Goal: Find specific page/section: Find specific page/section

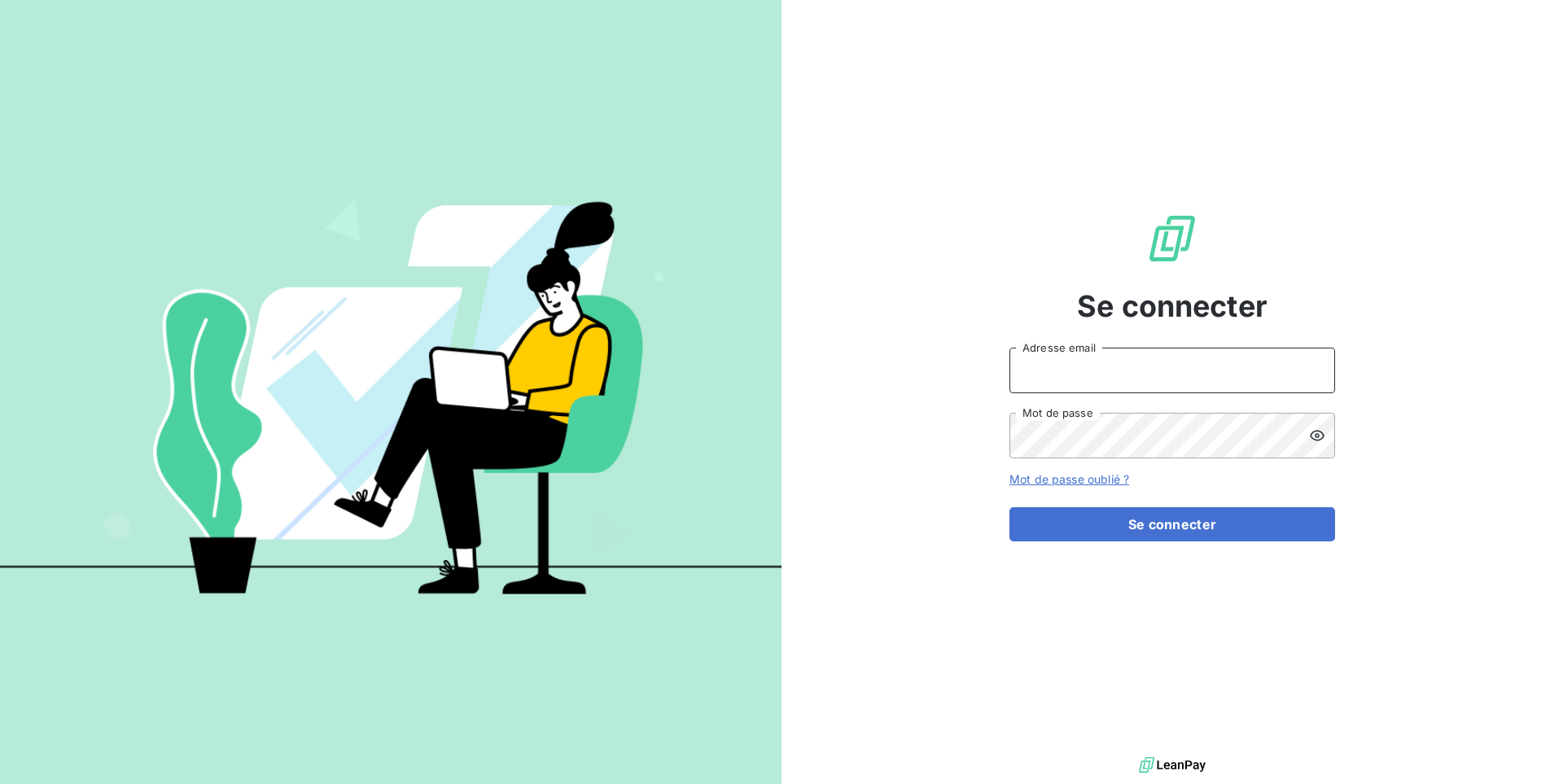
click at [1115, 365] on input "Adresse email" at bounding box center [1172, 371] width 326 height 45
type input "admin@antillesautolocation"
click at [1010, 507] on button "Se connecter" at bounding box center [1172, 524] width 326 height 35
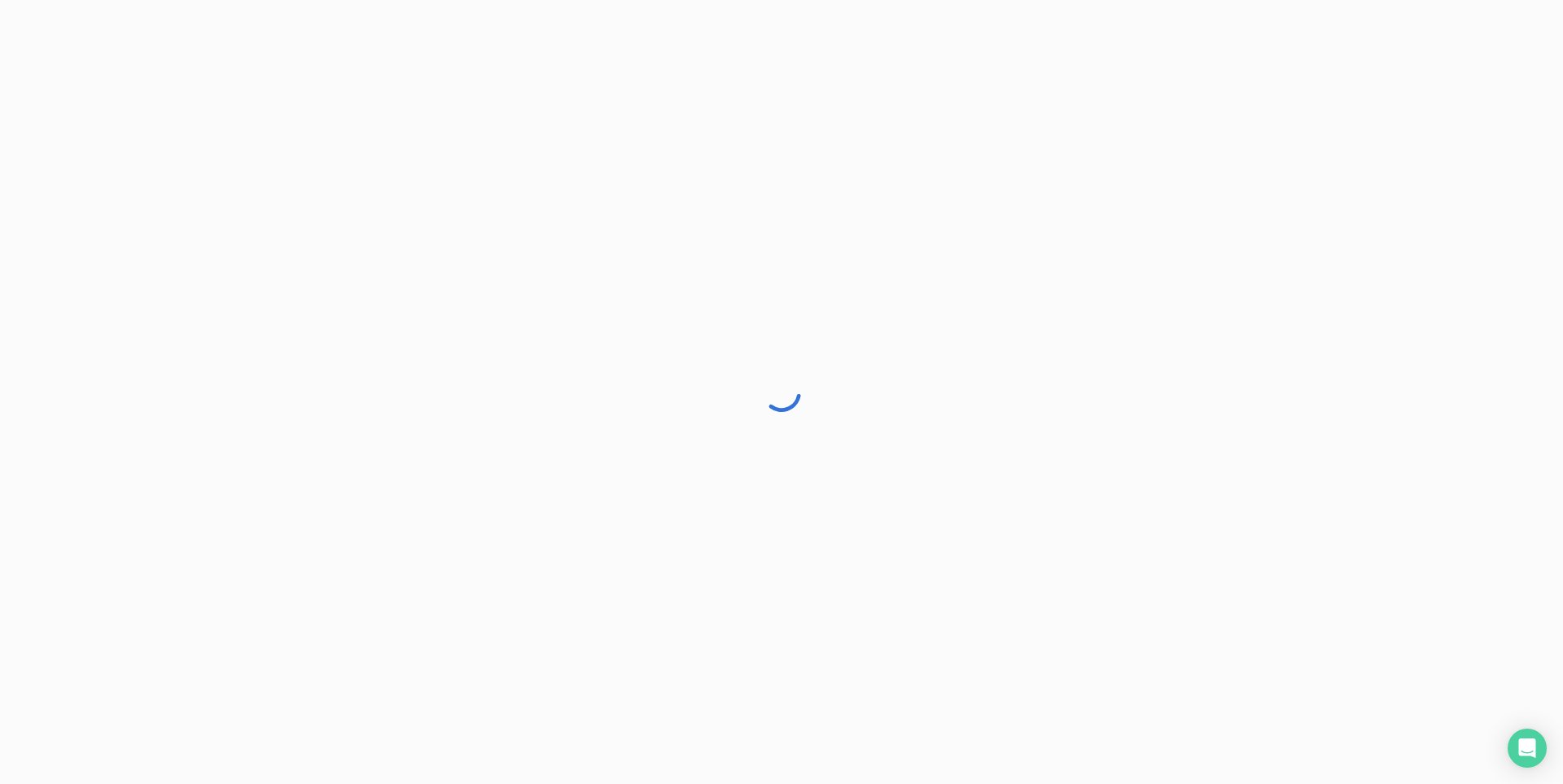
drag, startPoint x: 1276, startPoint y: 402, endPoint x: 1131, endPoint y: 378, distance: 147.0
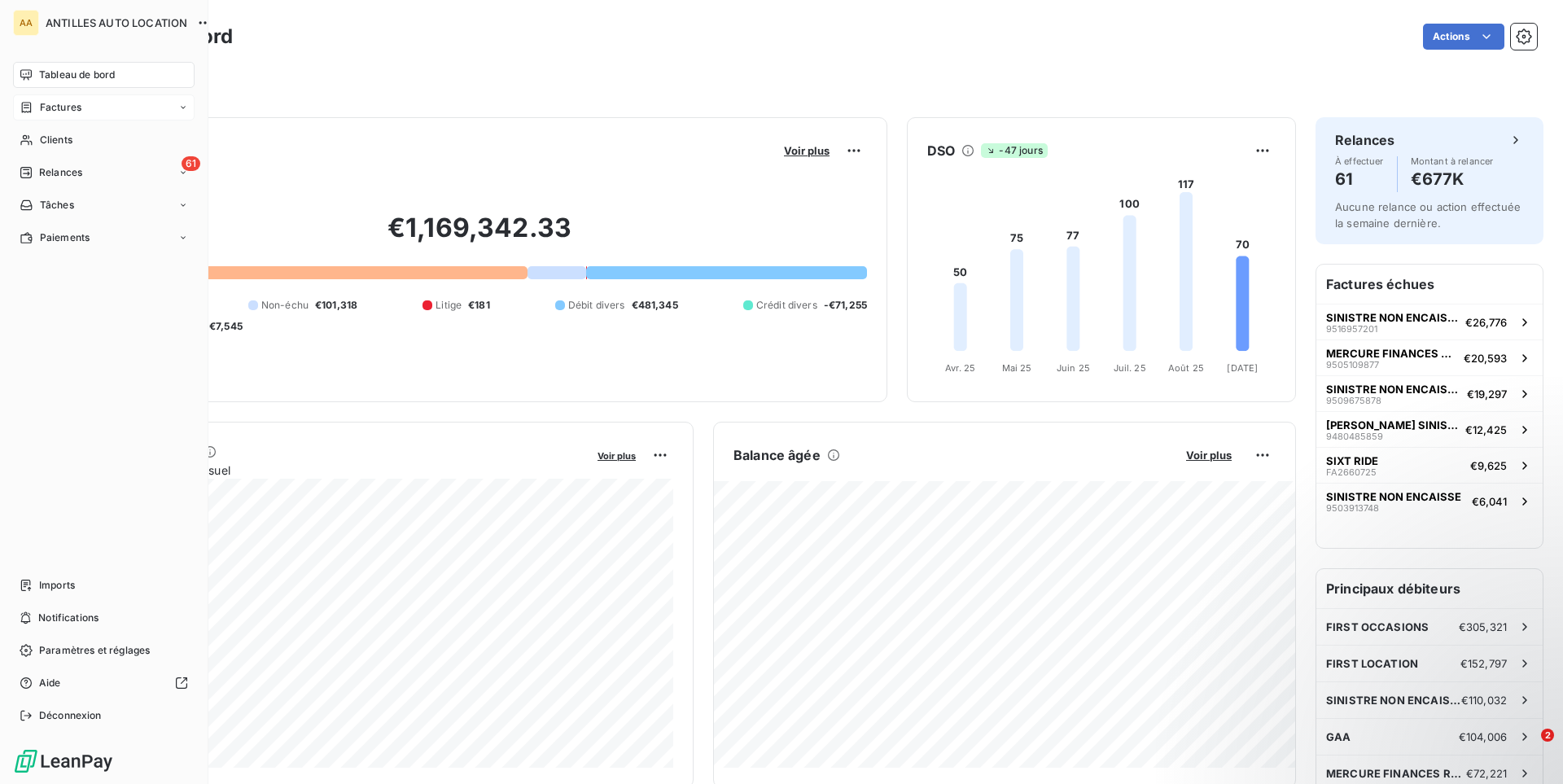
click at [61, 109] on span "Factures" at bounding box center [60, 107] width 41 height 14
click at [71, 109] on span "Factures" at bounding box center [60, 107] width 41 height 14
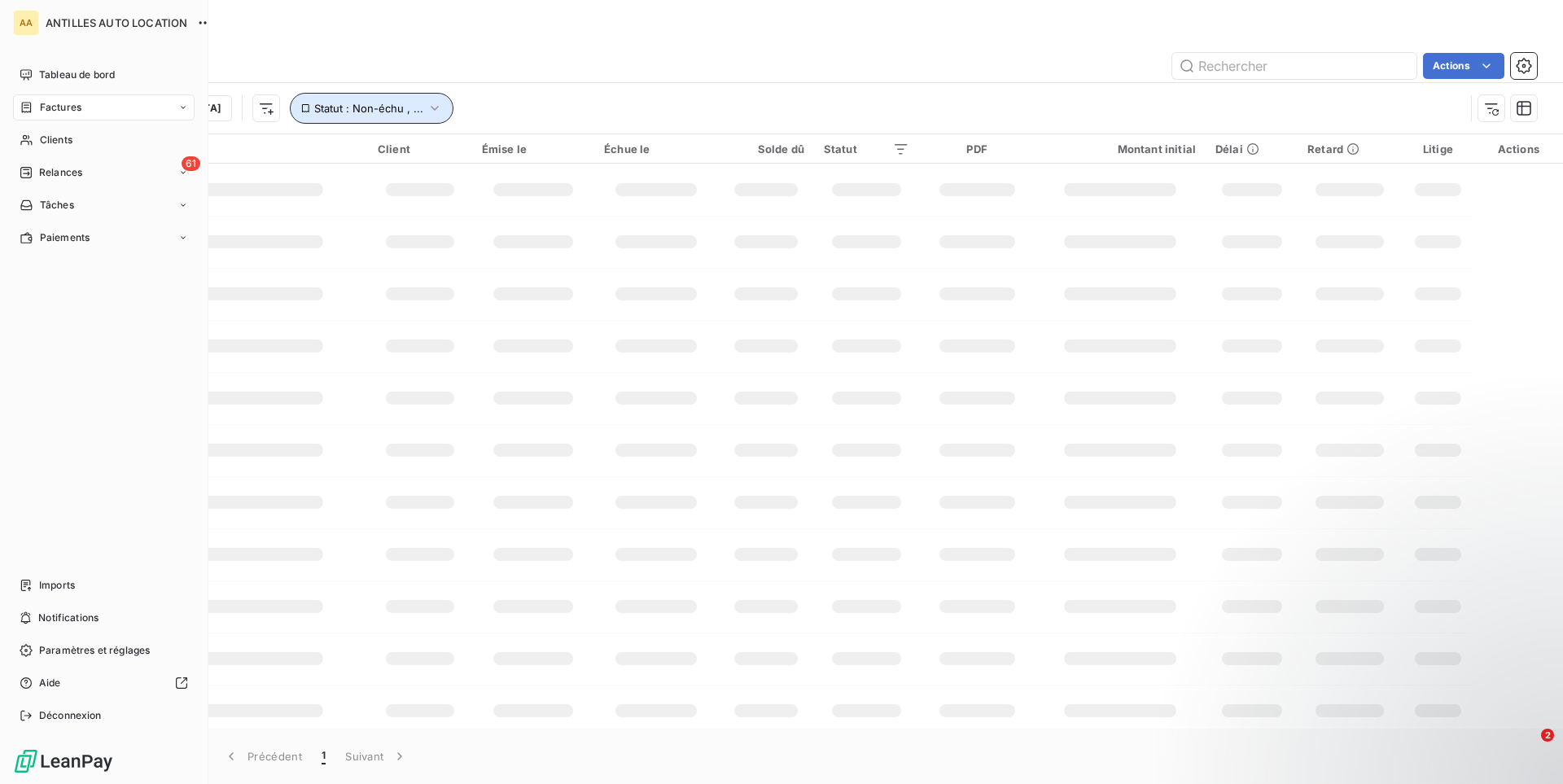
click at [329, 110] on span "Statut : Non-échu , ..." at bounding box center [369, 108] width 109 height 13
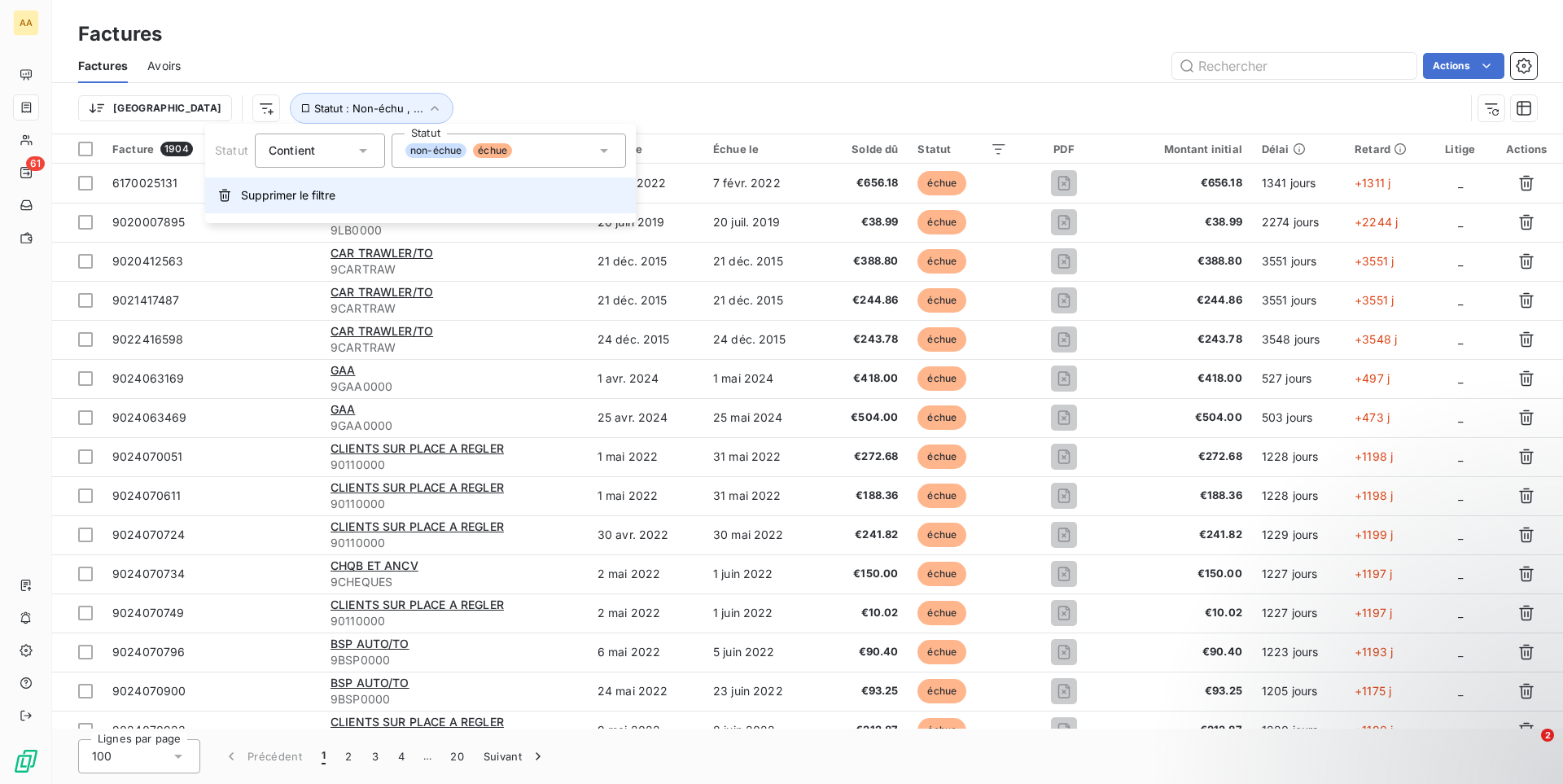
click at [338, 183] on button "Supprimer le filtre" at bounding box center [420, 195] width 430 height 36
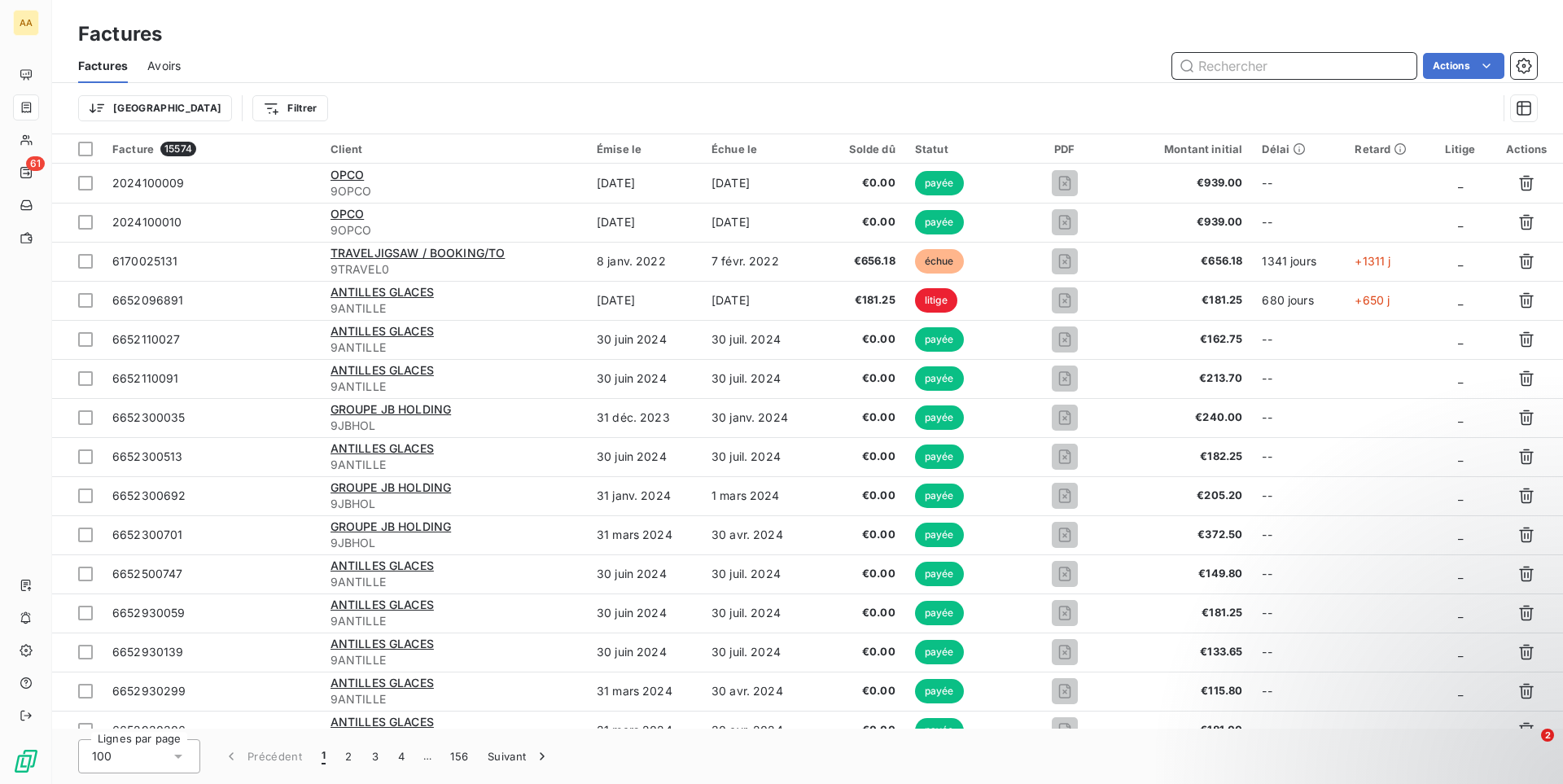
click at [1215, 55] on input "text" at bounding box center [1294, 66] width 244 height 26
paste input "9025030418"
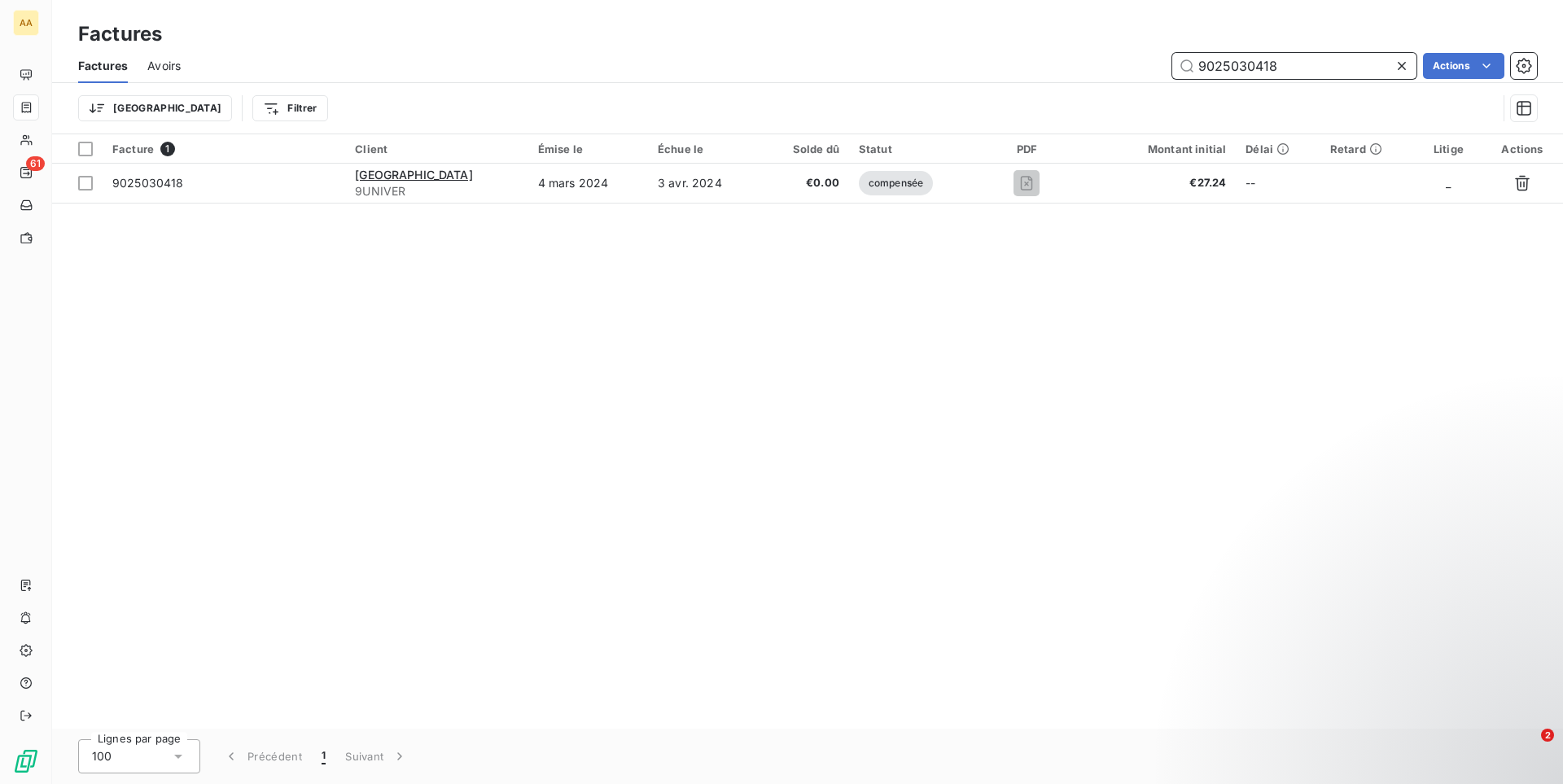
type input "9025030418"
click at [162, 61] on span "Avoirs" at bounding box center [164, 66] width 34 height 16
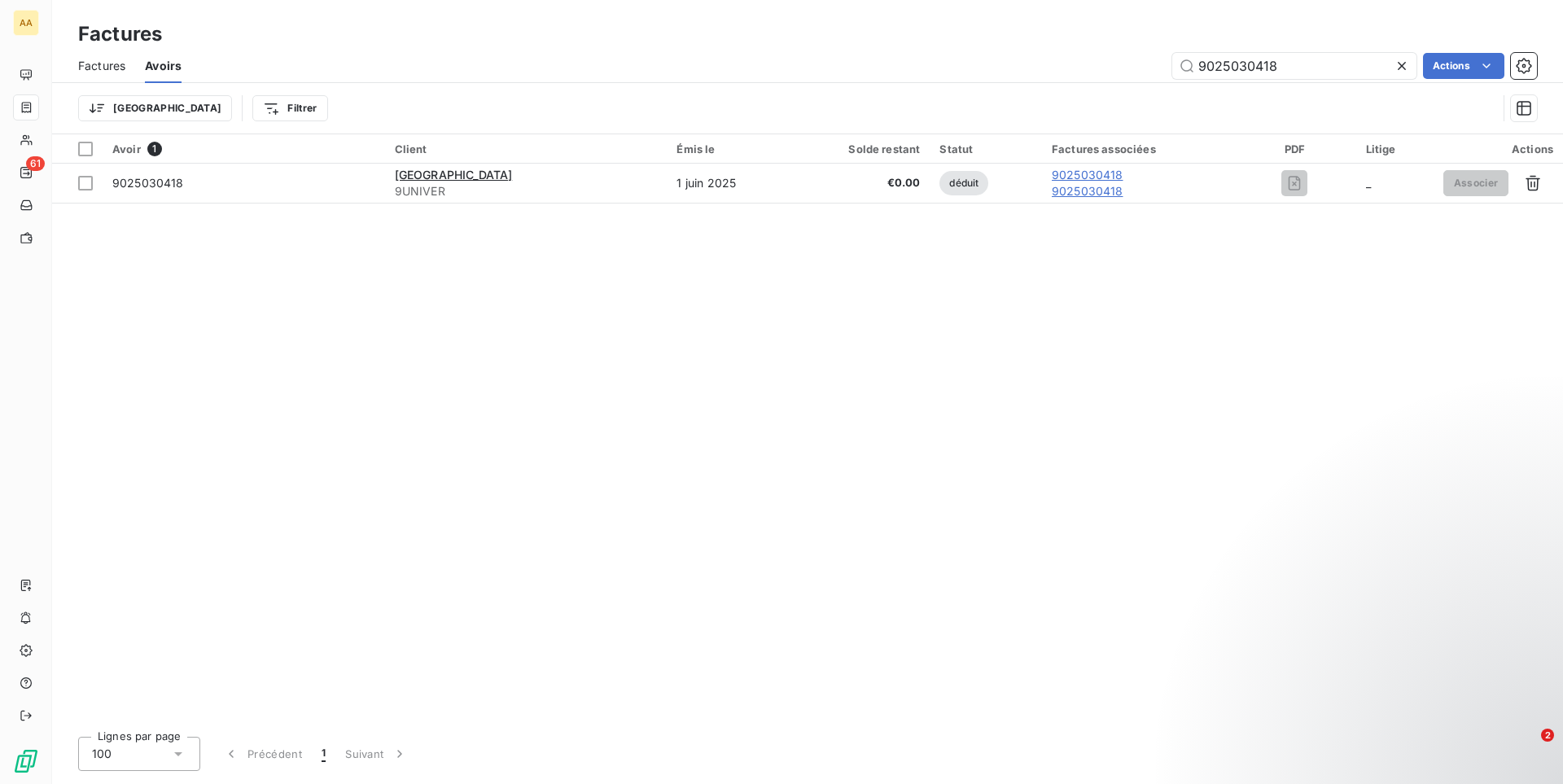
click at [114, 67] on span "Factures" at bounding box center [102, 66] width 47 height 16
type input "9025030418"
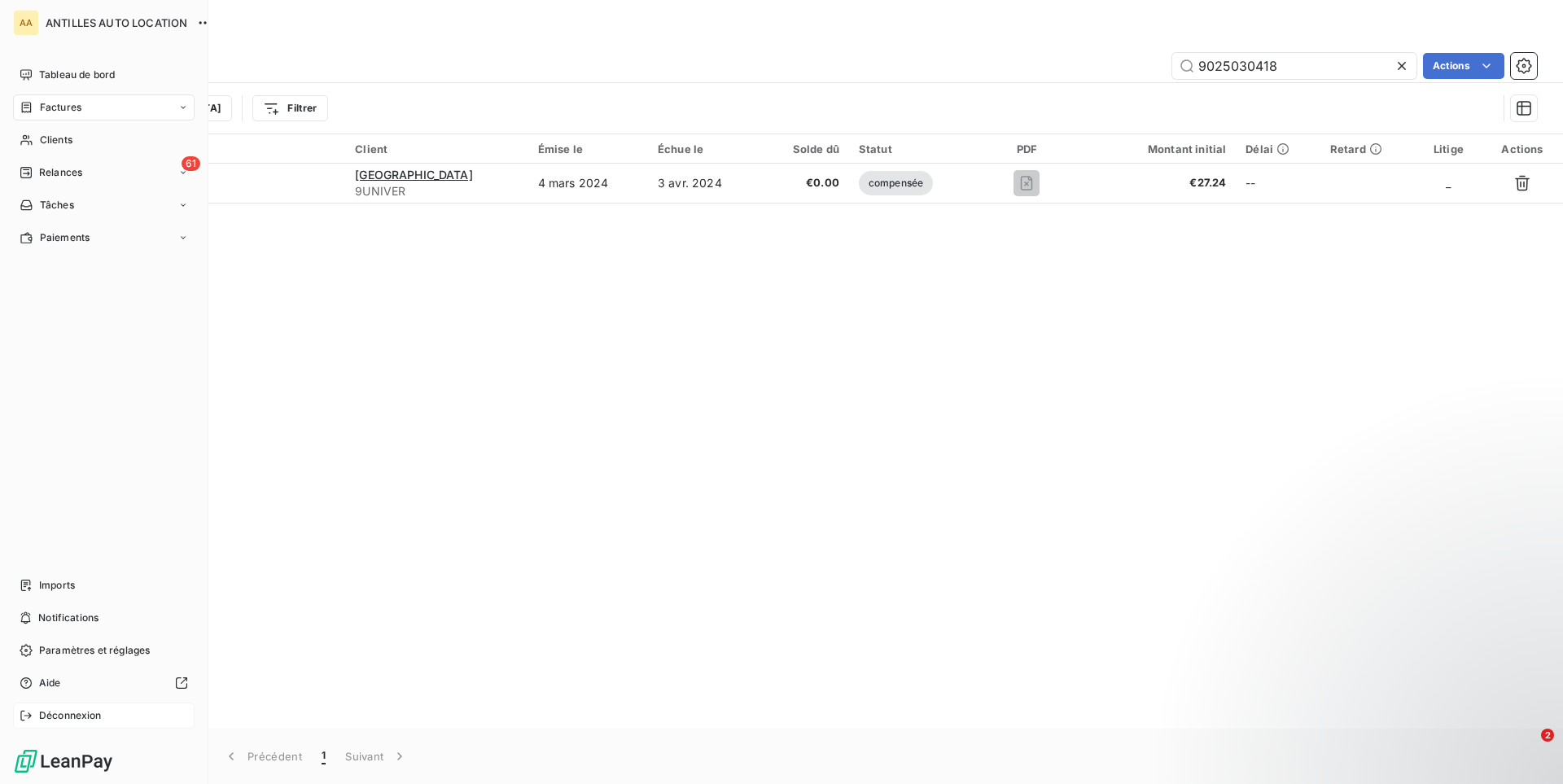
click at [87, 719] on span "Déconnexion" at bounding box center [70, 715] width 62 height 14
